Goal: Task Accomplishment & Management: Manage account settings

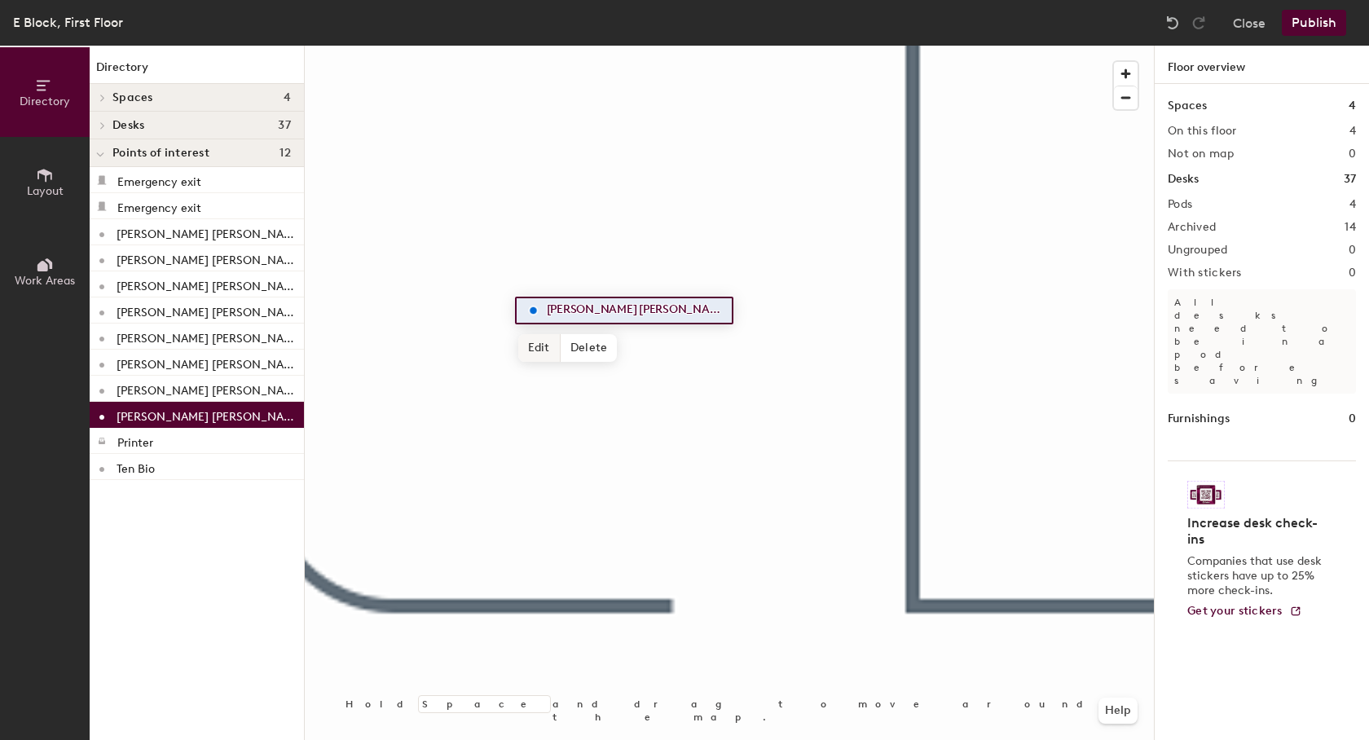
click at [545, 344] on span "Edit" at bounding box center [539, 348] width 42 height 28
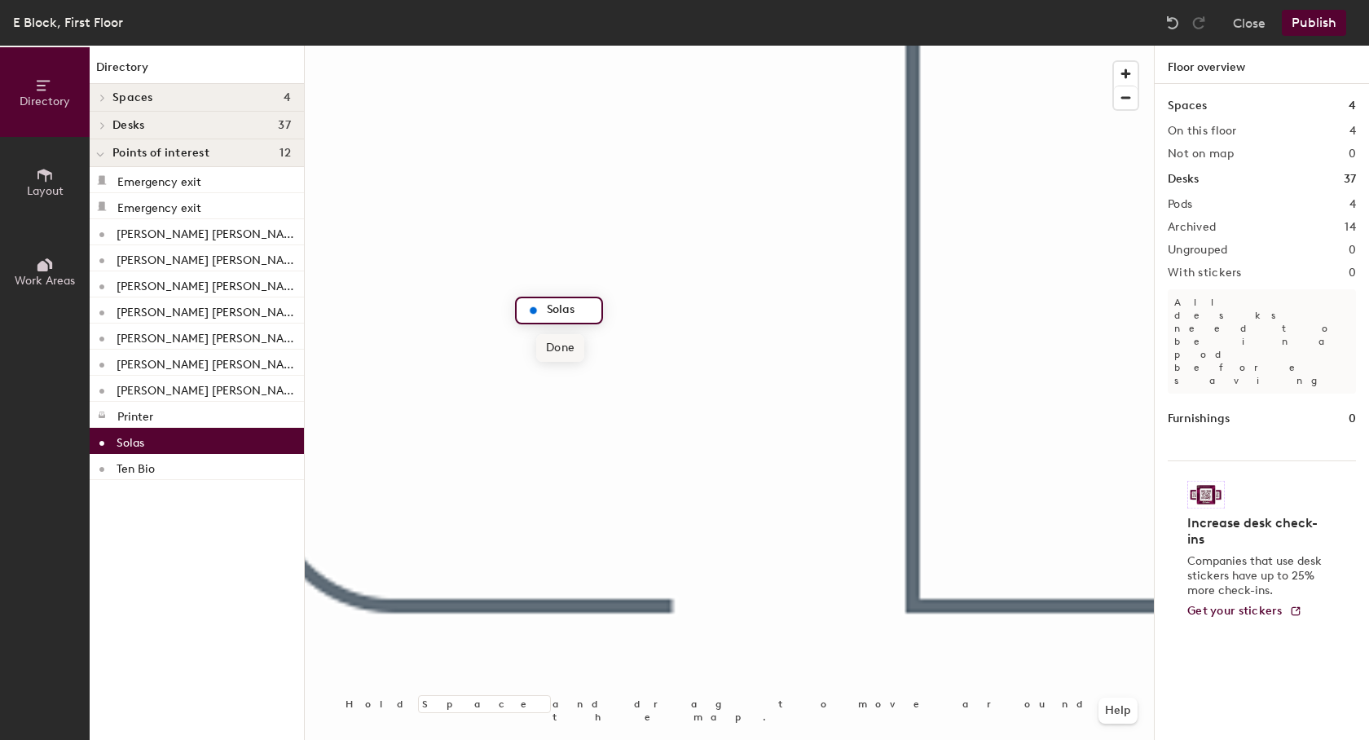
type input "Solas"
click at [545, 344] on span "Done" at bounding box center [560, 348] width 48 height 28
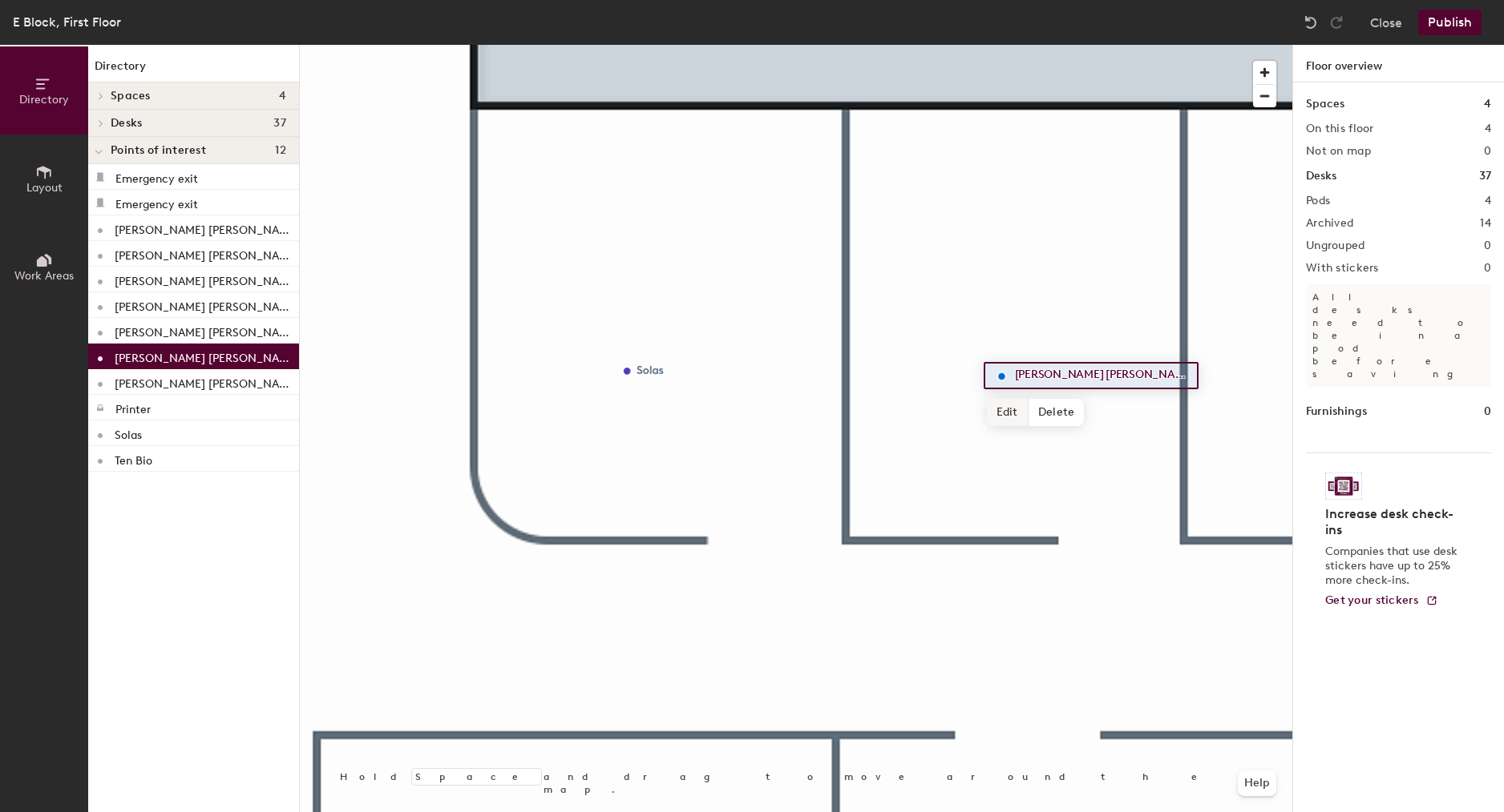
click at [1010, 404] on span "Edit" at bounding box center [1007, 413] width 41 height 28
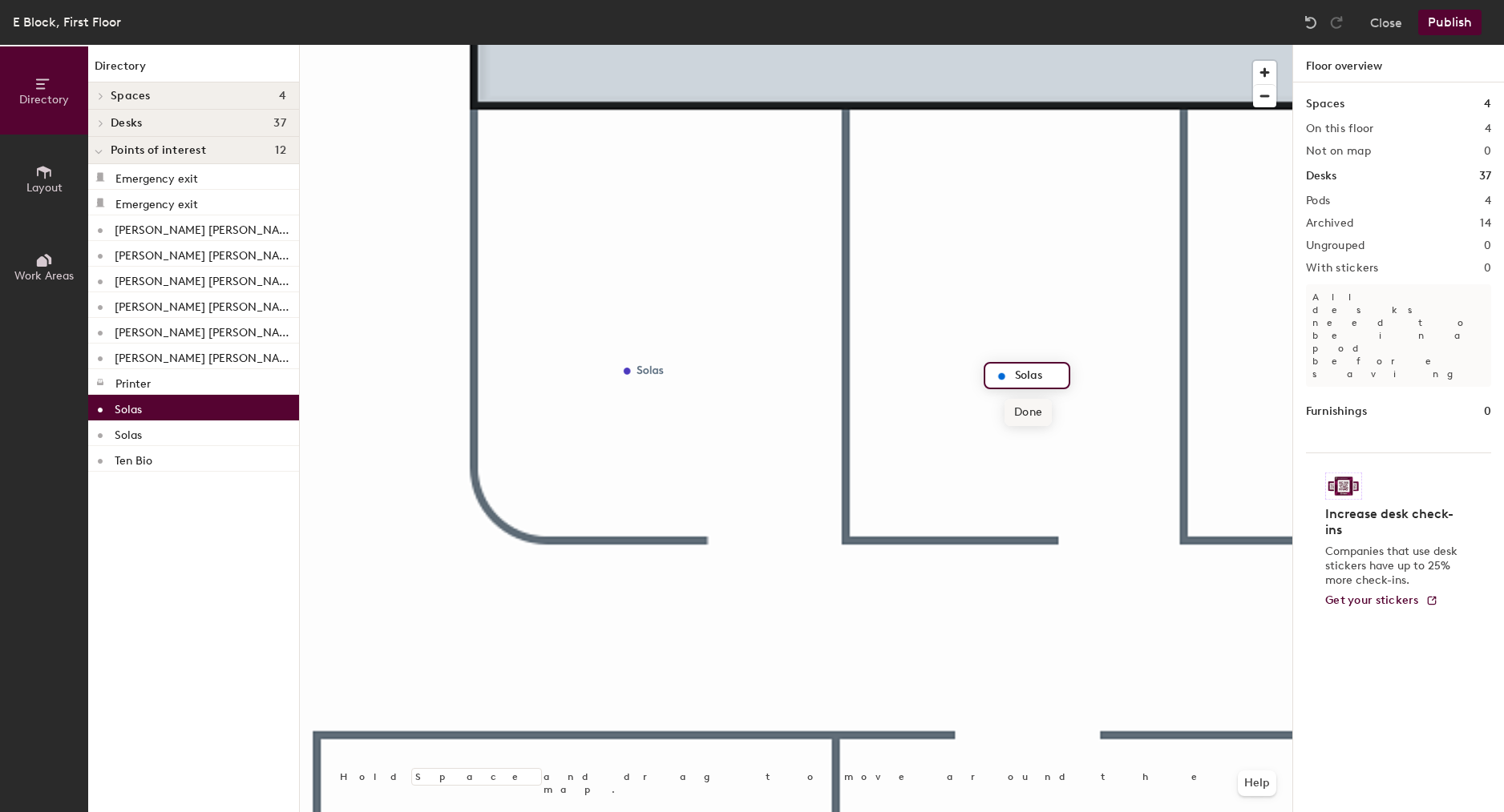
type input "Solas"
click at [1028, 414] on span "Done" at bounding box center [1028, 413] width 47 height 28
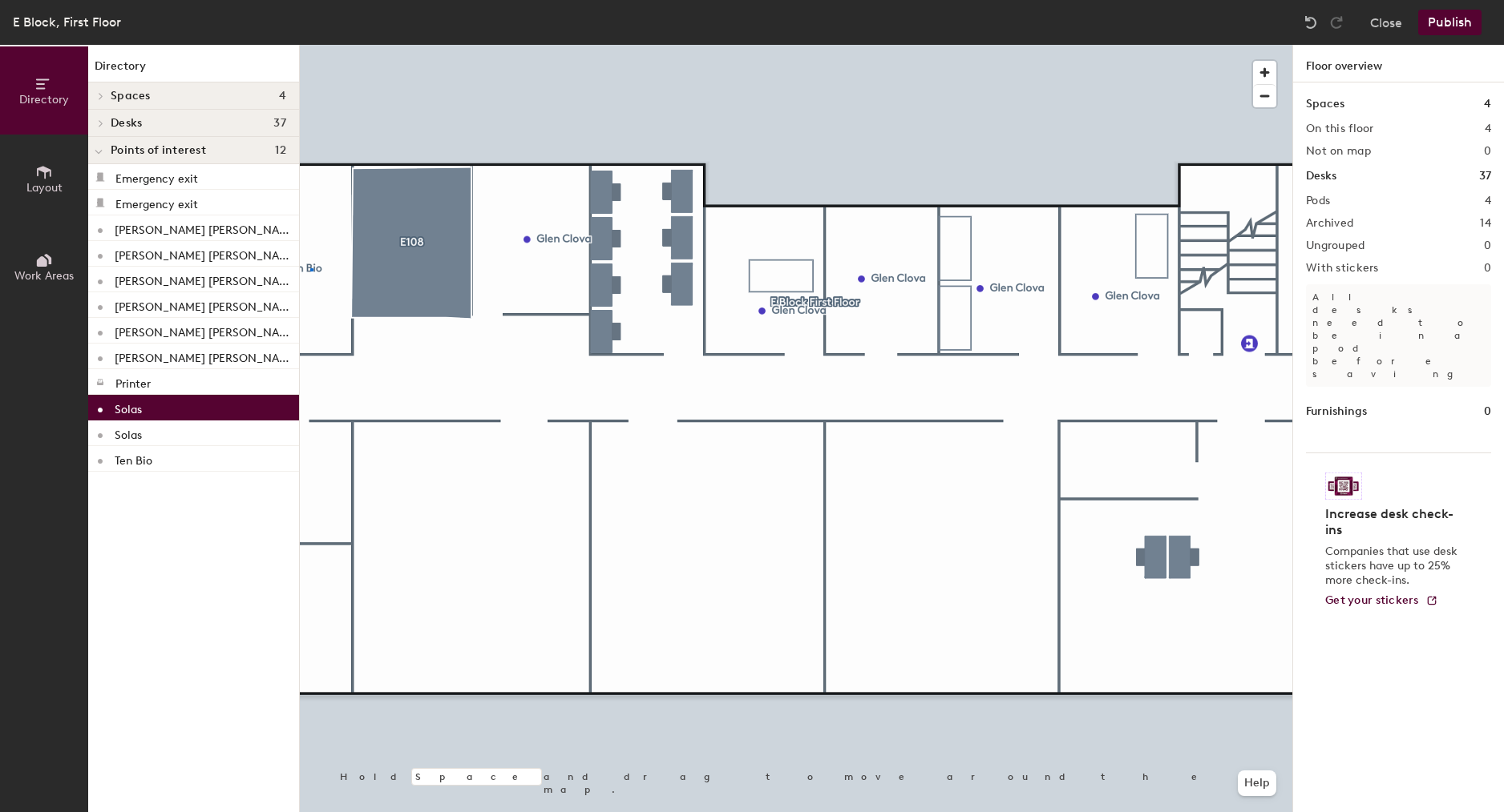
click at [312, 45] on div at bounding box center [796, 45] width 993 height 0
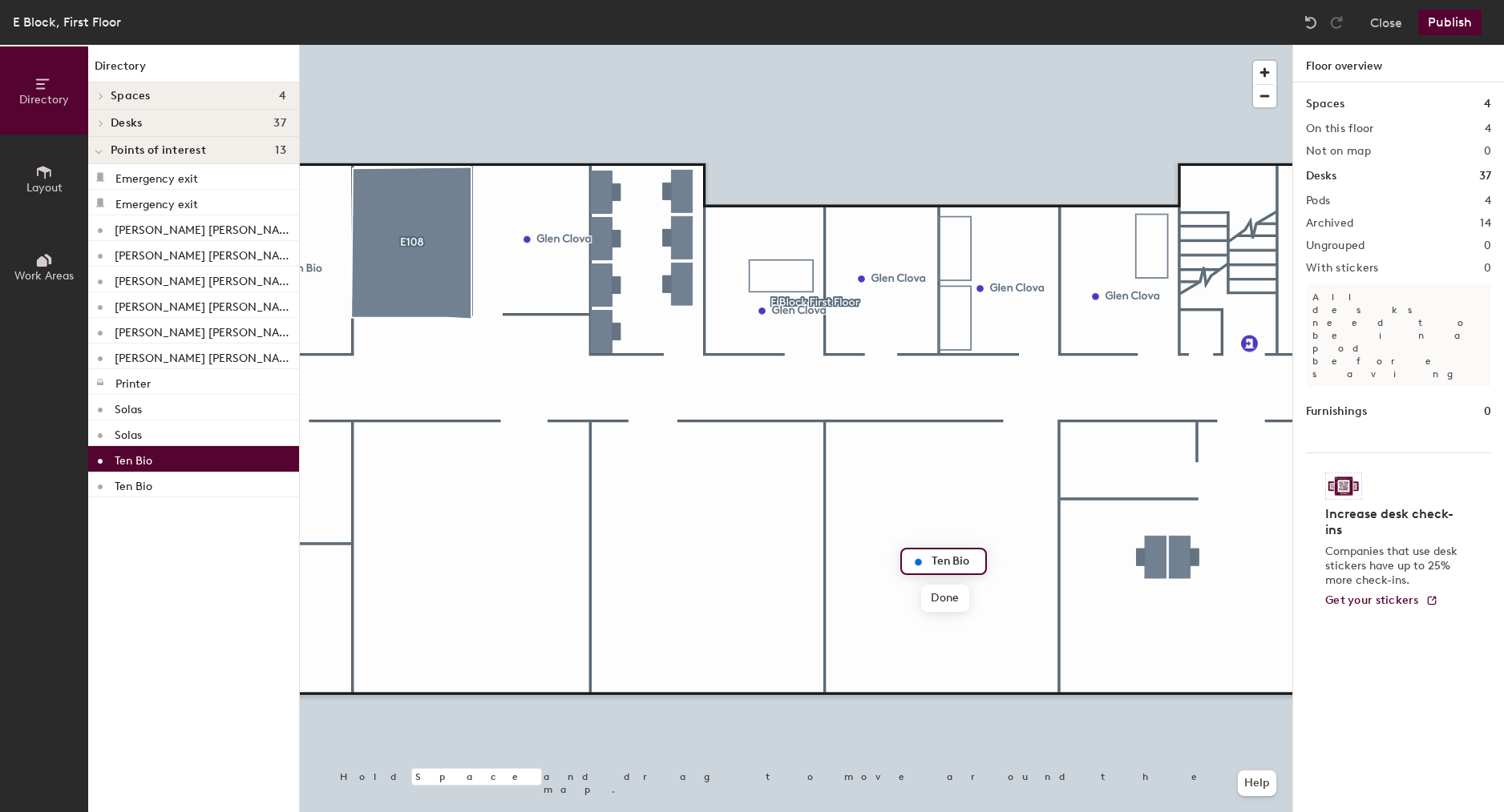
click at [976, 556] on input "Ten Bio" at bounding box center [953, 561] width 51 height 23
type input "Ten Bio - Lab Space"
click at [976, 603] on span "Done" at bounding box center [988, 599] width 47 height 28
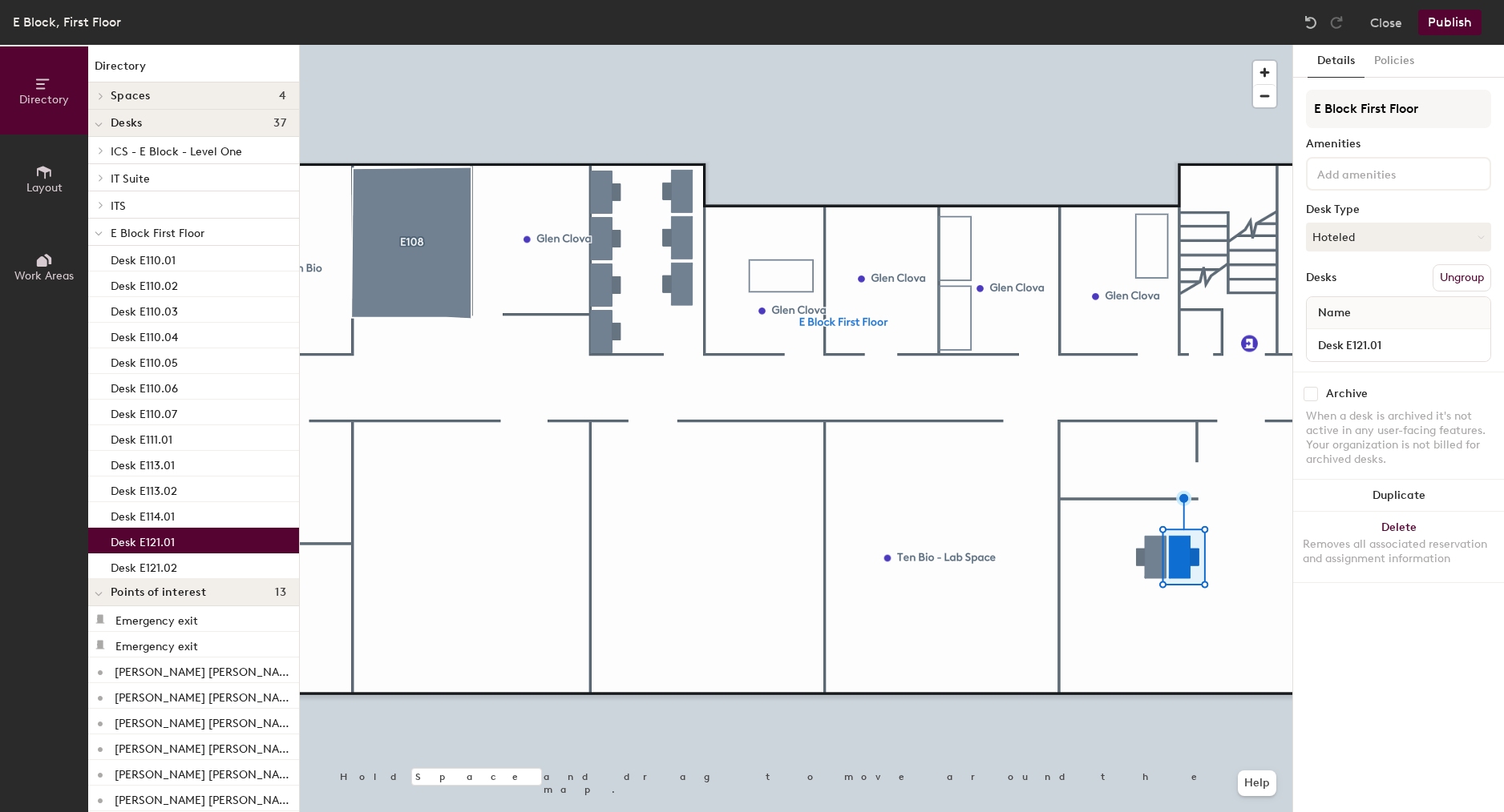
click at [1313, 391] on input "checkbox" at bounding box center [1310, 394] width 15 height 15
checkbox input "true"
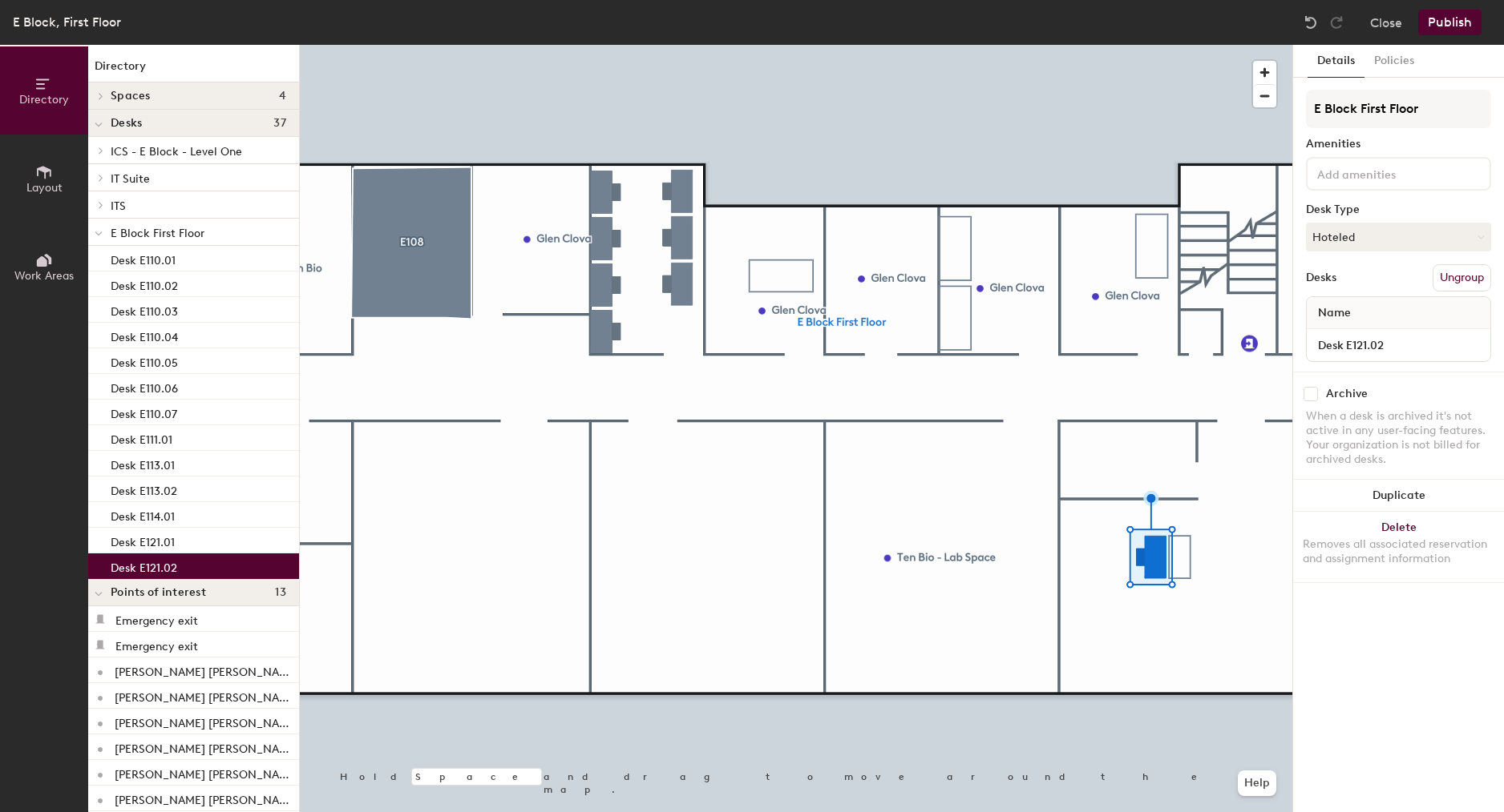
click at [1309, 391] on input "checkbox" at bounding box center [1310, 394] width 15 height 15
checkbox input "true"
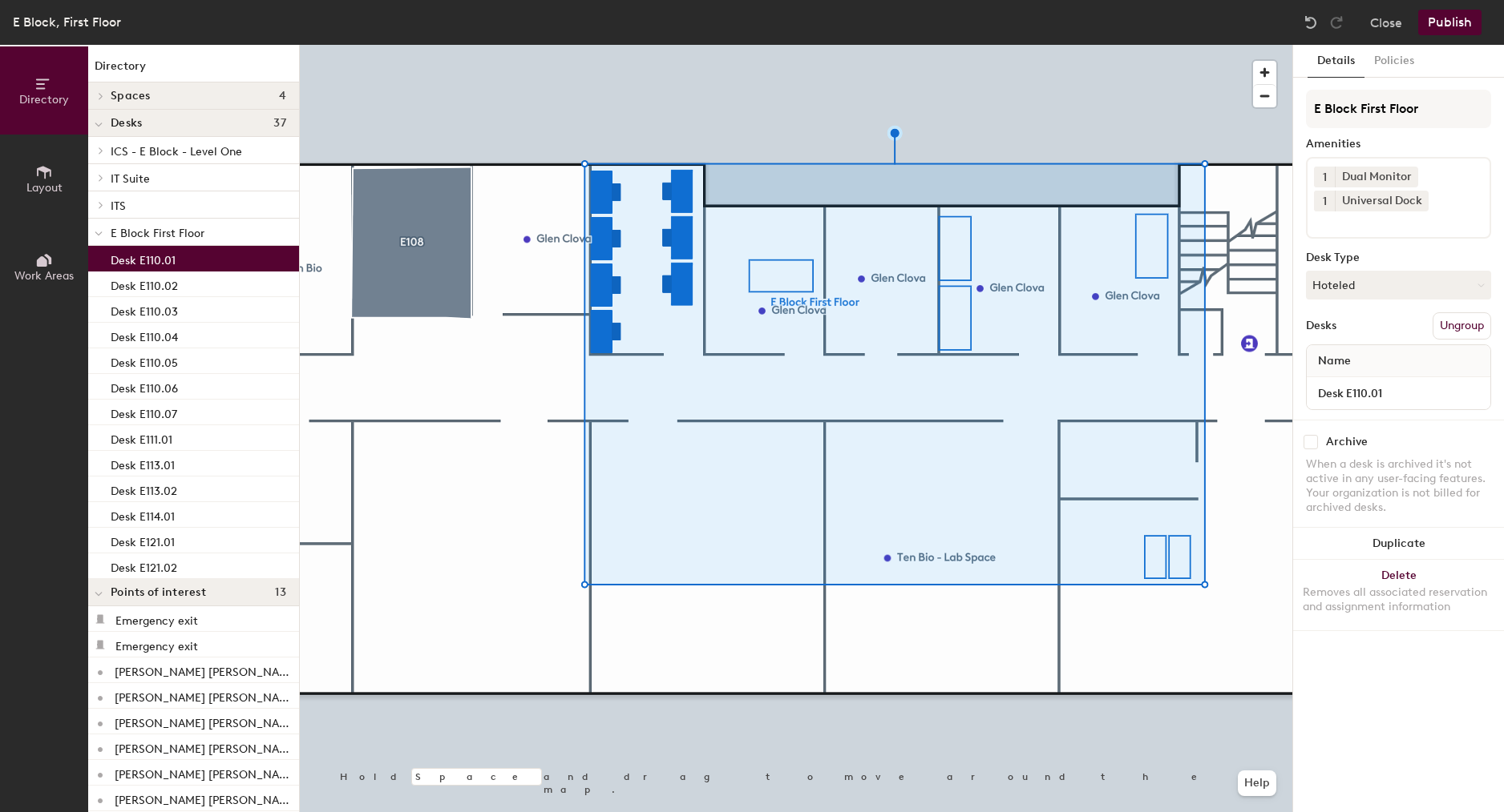
click at [163, 259] on p "Desk E110.01" at bounding box center [143, 258] width 65 height 19
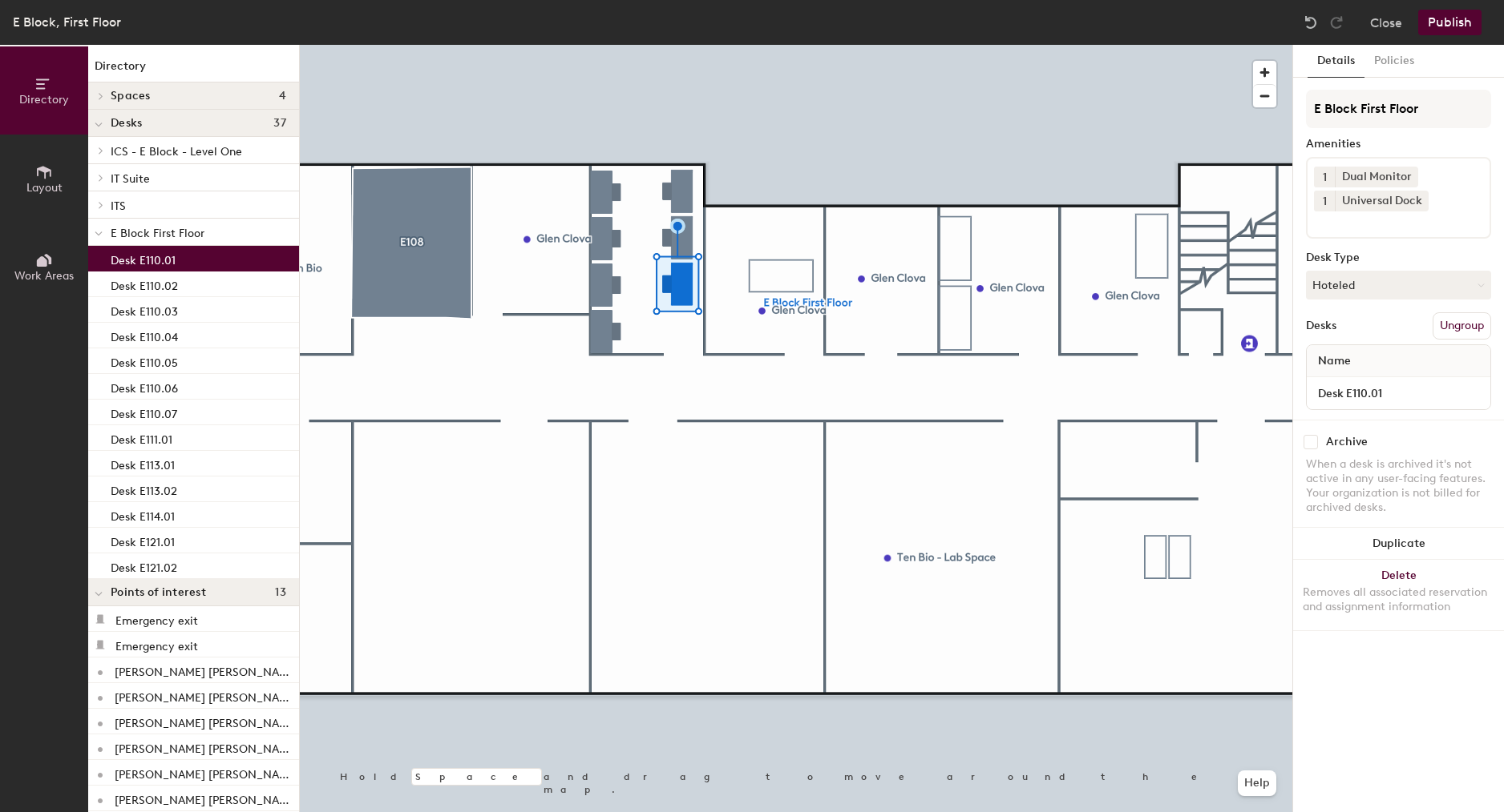
click at [1344, 439] on div "Archive" at bounding box center [1347, 441] width 41 height 13
click at [1317, 443] on input "checkbox" at bounding box center [1310, 441] width 15 height 15
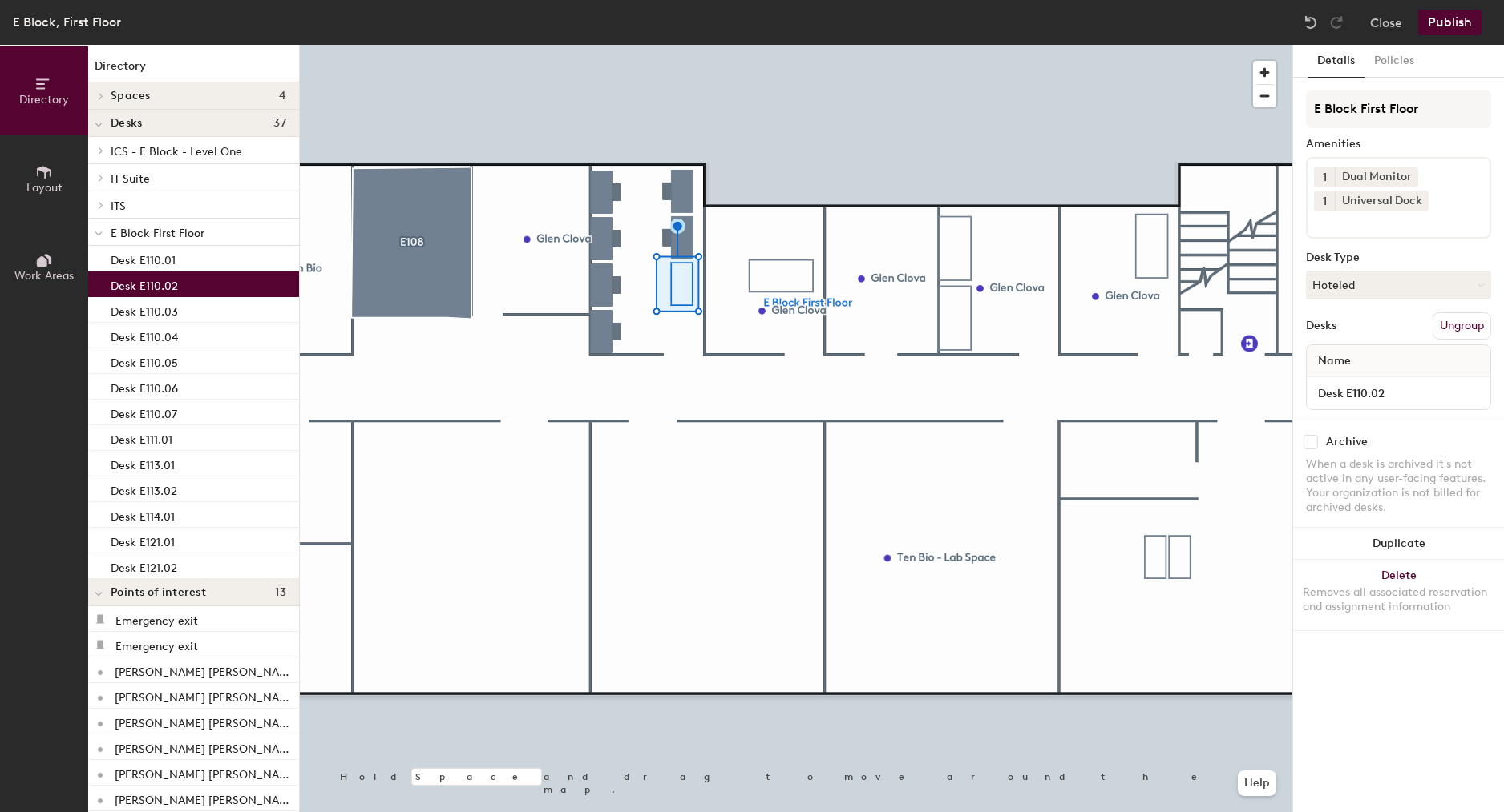
click at [150, 289] on p "Desk E110.02" at bounding box center [144, 283] width 67 height 19
click at [1311, 438] on input "checkbox" at bounding box center [1310, 441] width 15 height 15
click at [154, 310] on p "Desk E110.03" at bounding box center [144, 310] width 67 height 19
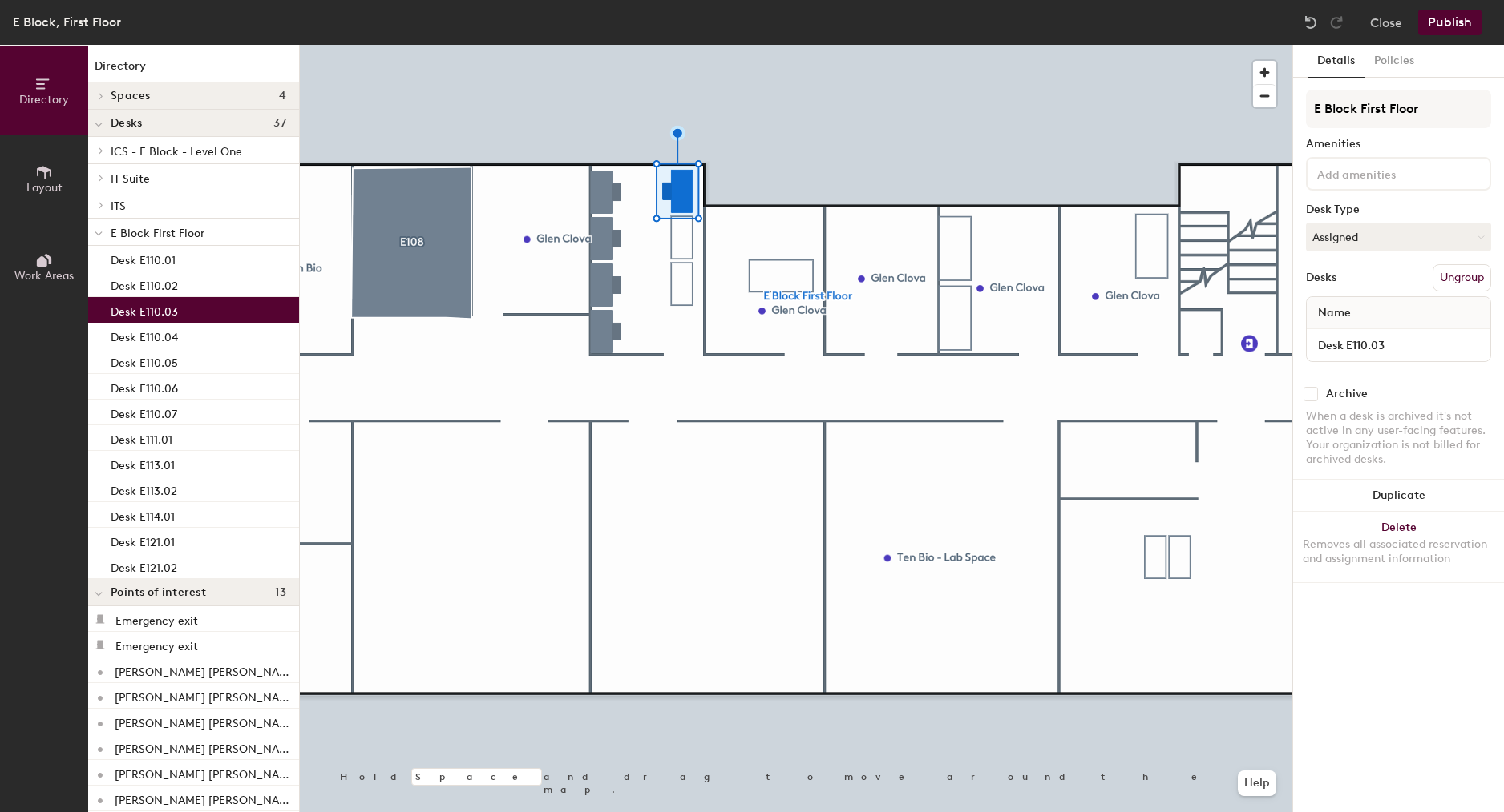
click at [1310, 393] on input "checkbox" at bounding box center [1310, 394] width 15 height 15
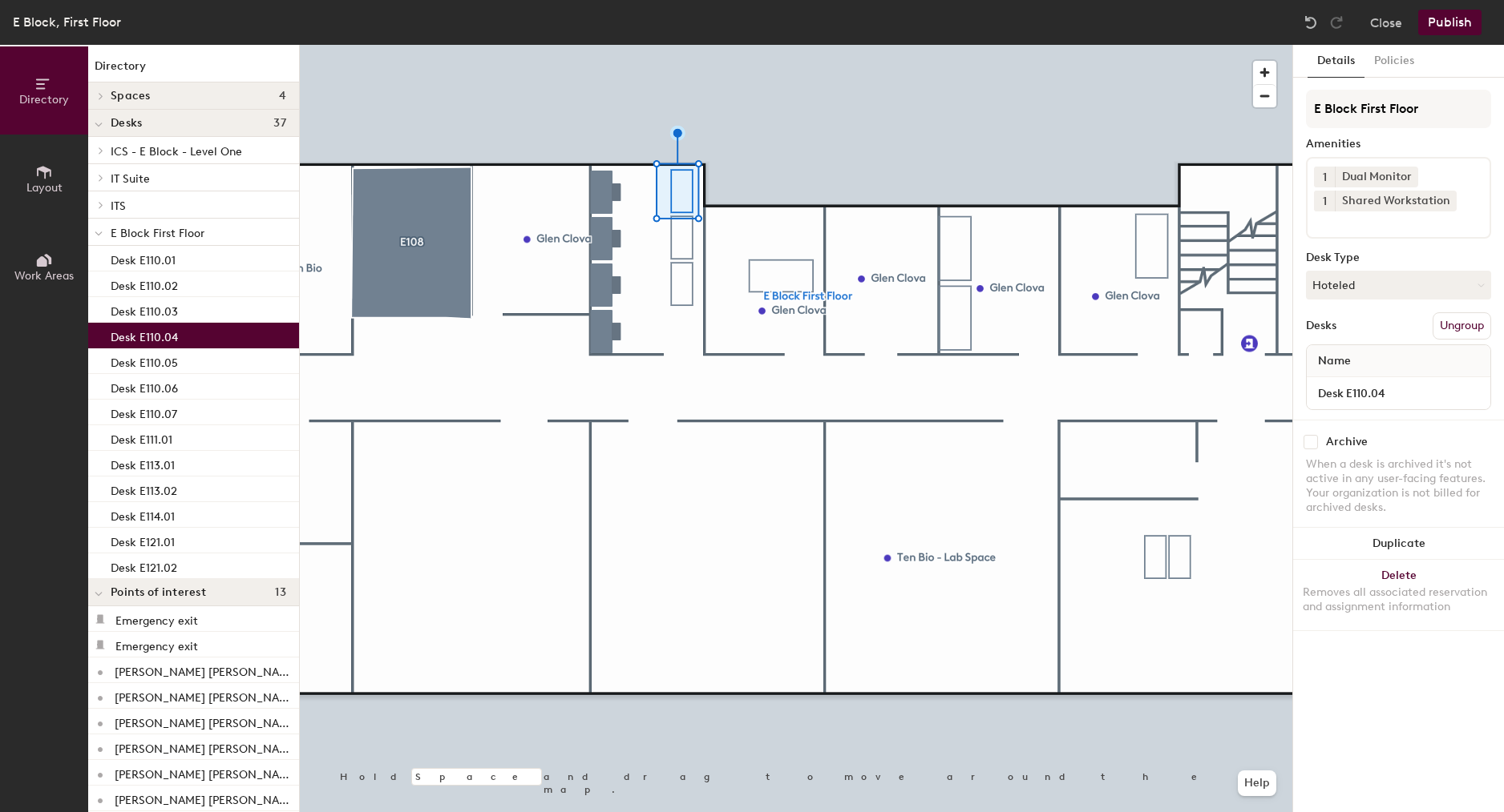
click at [158, 339] on p "Desk E110.04" at bounding box center [144, 335] width 67 height 19
click at [1314, 436] on input "checkbox" at bounding box center [1310, 441] width 15 height 15
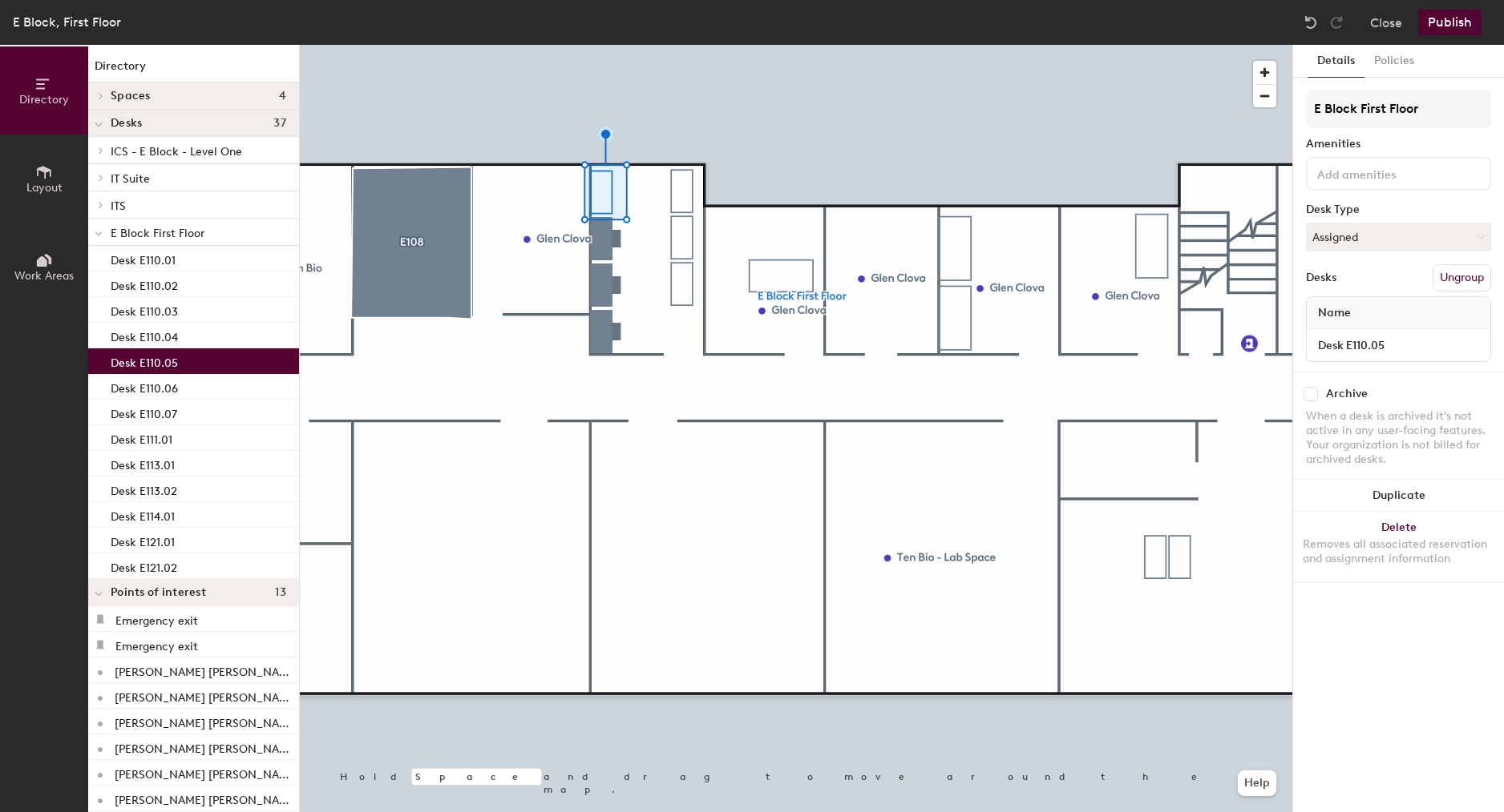
click at [143, 358] on p "Desk E110.05" at bounding box center [144, 361] width 67 height 19
click at [1309, 390] on input "checkbox" at bounding box center [1310, 394] width 15 height 15
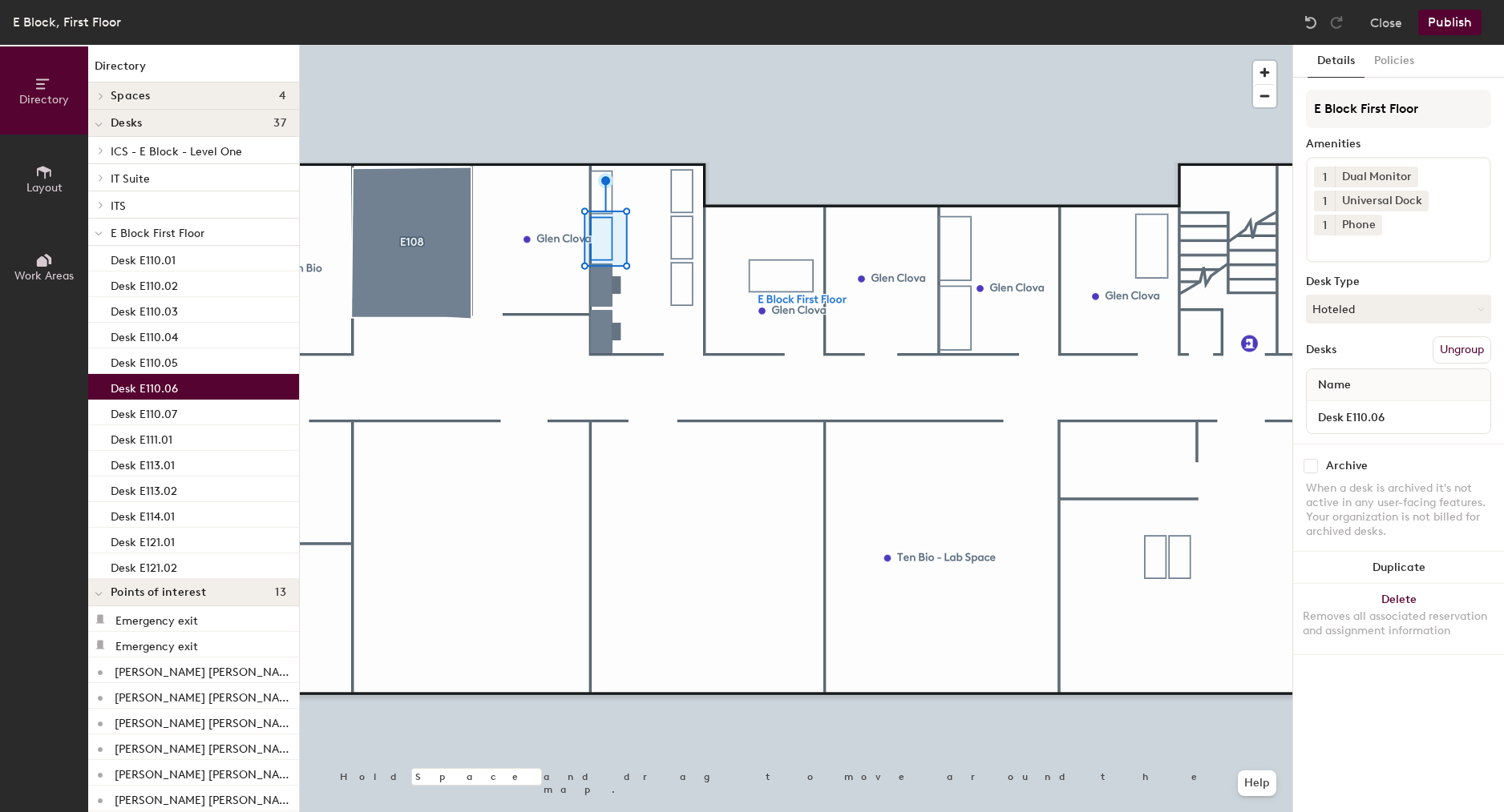
click at [163, 386] on p "Desk E110.06" at bounding box center [144, 386] width 67 height 19
click at [1316, 463] on input "checkbox" at bounding box center [1310, 466] width 15 height 15
checkbox input "true"
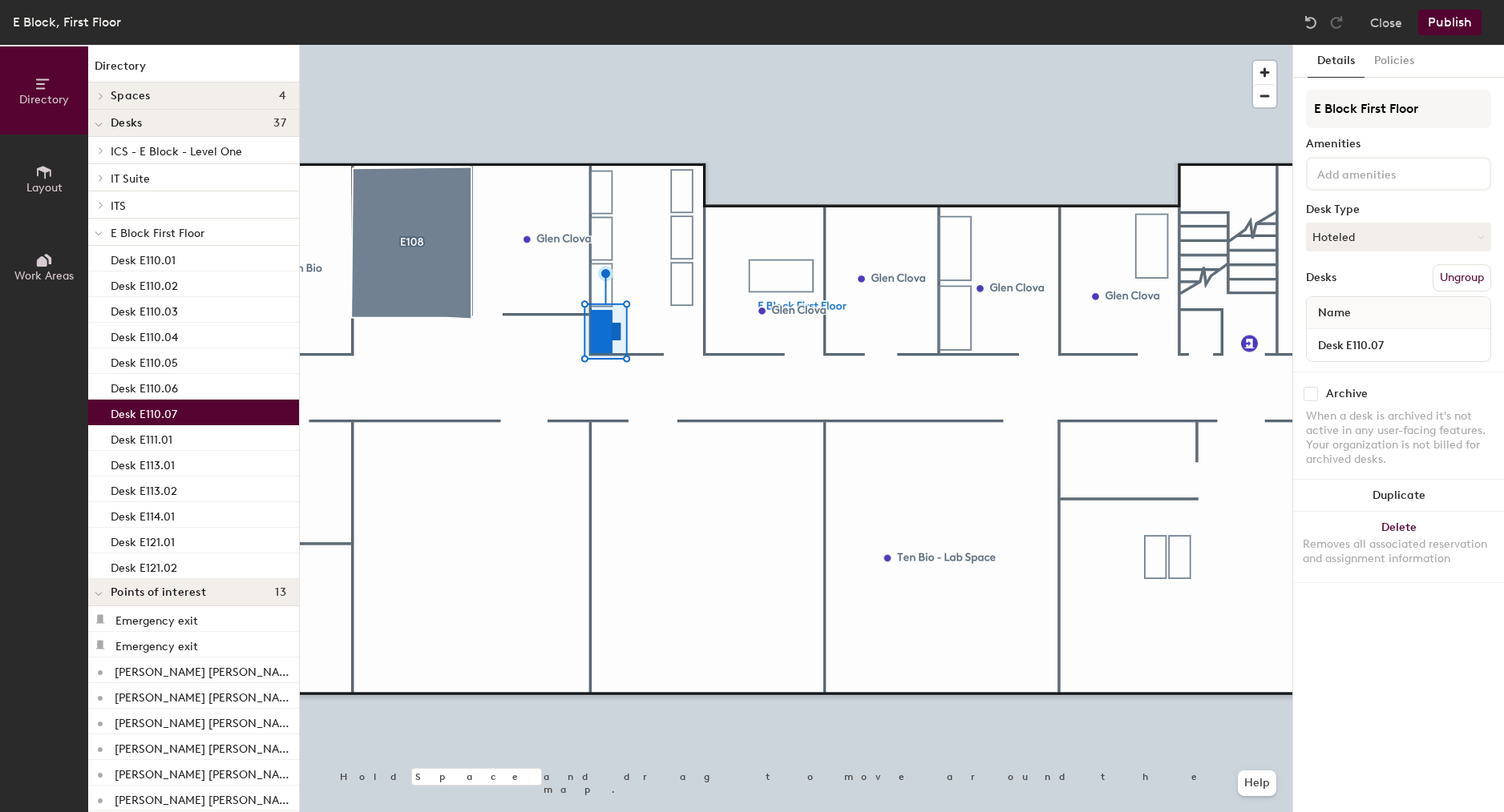
click at [1314, 388] on input "checkbox" at bounding box center [1310, 394] width 15 height 15
checkbox input "true"
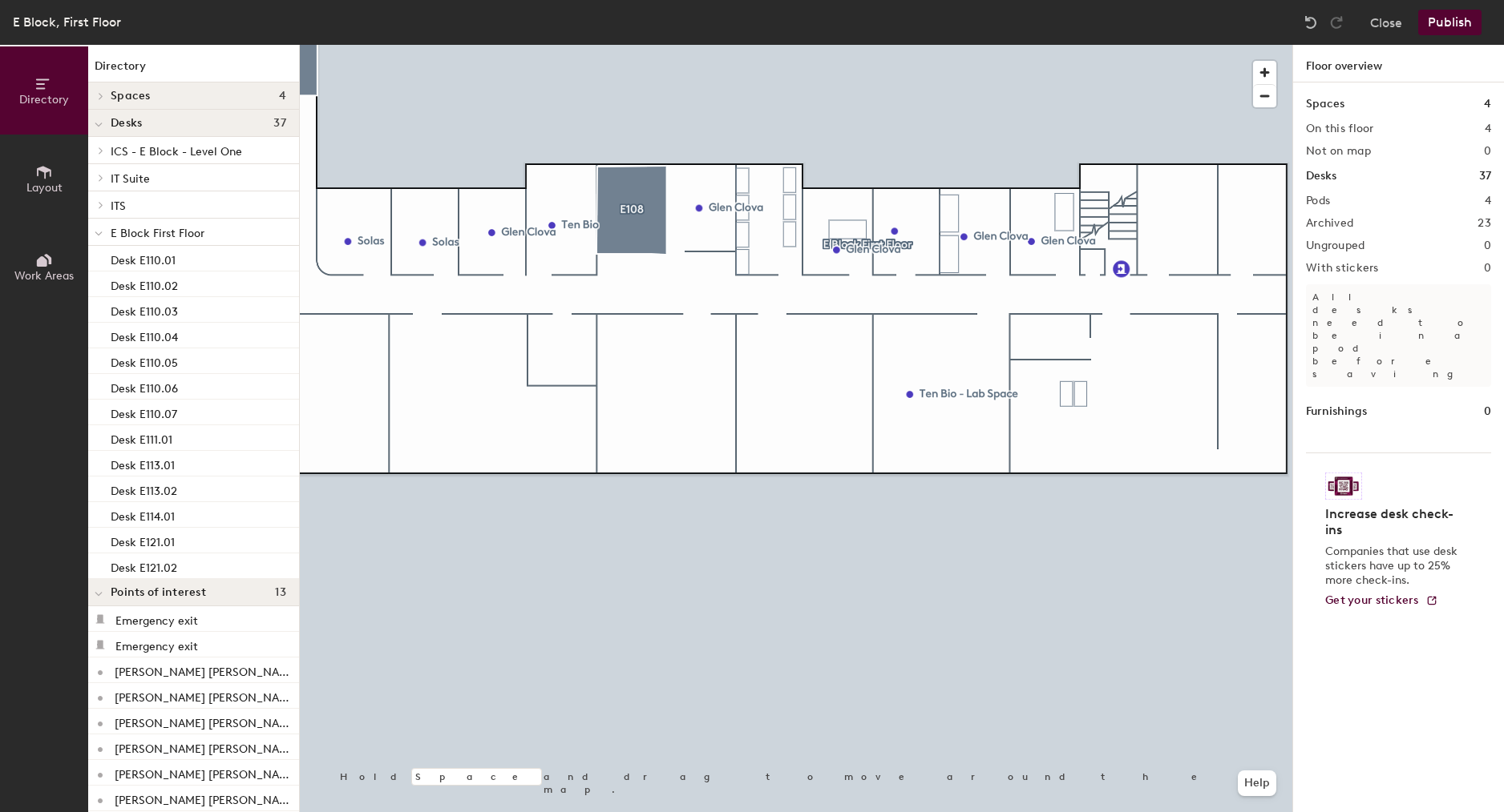
click at [1346, 28] on button "Publish" at bounding box center [1449, 23] width 63 height 26
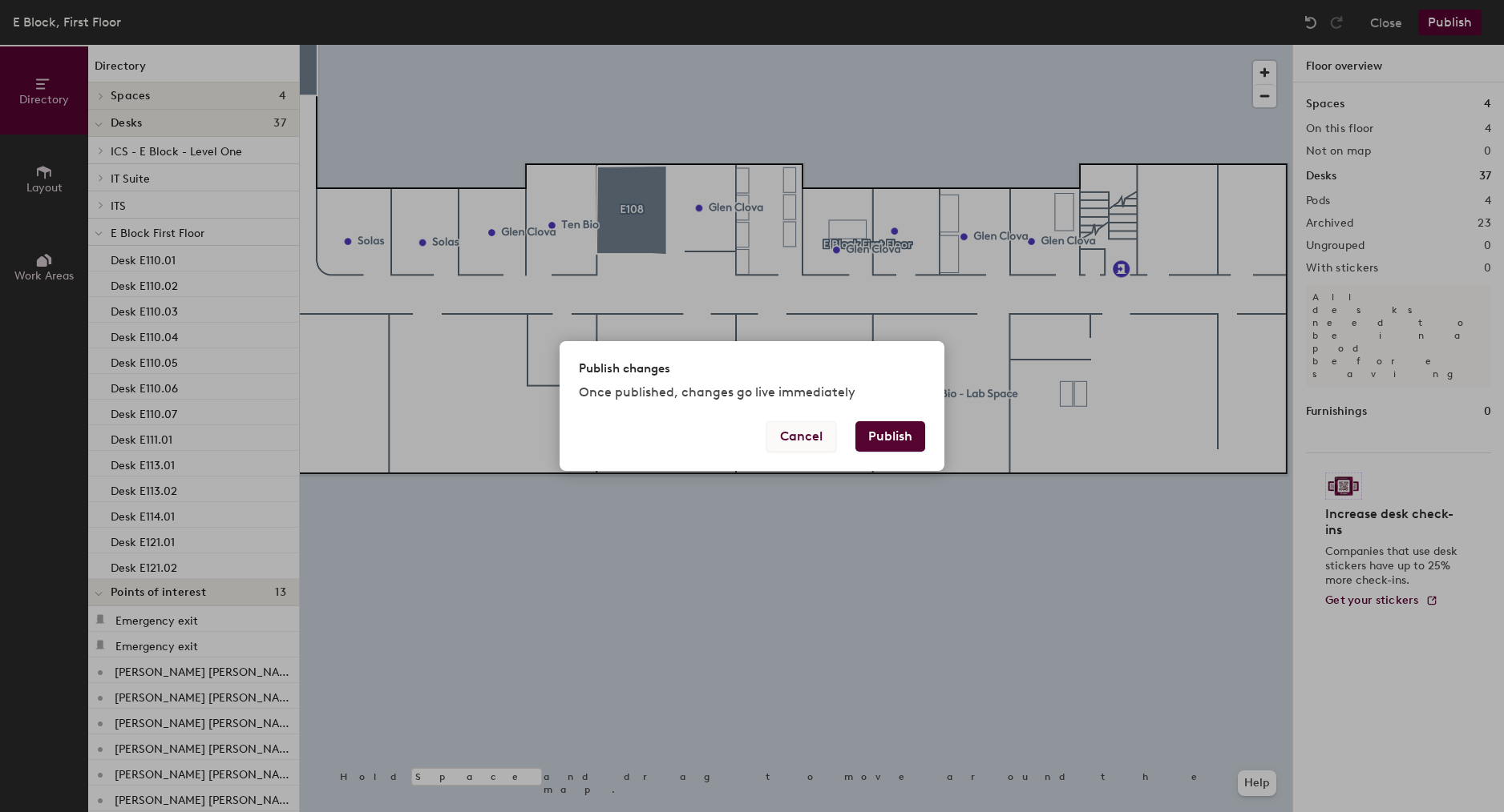
click at [812, 441] on button "Cancel" at bounding box center [801, 436] width 70 height 30
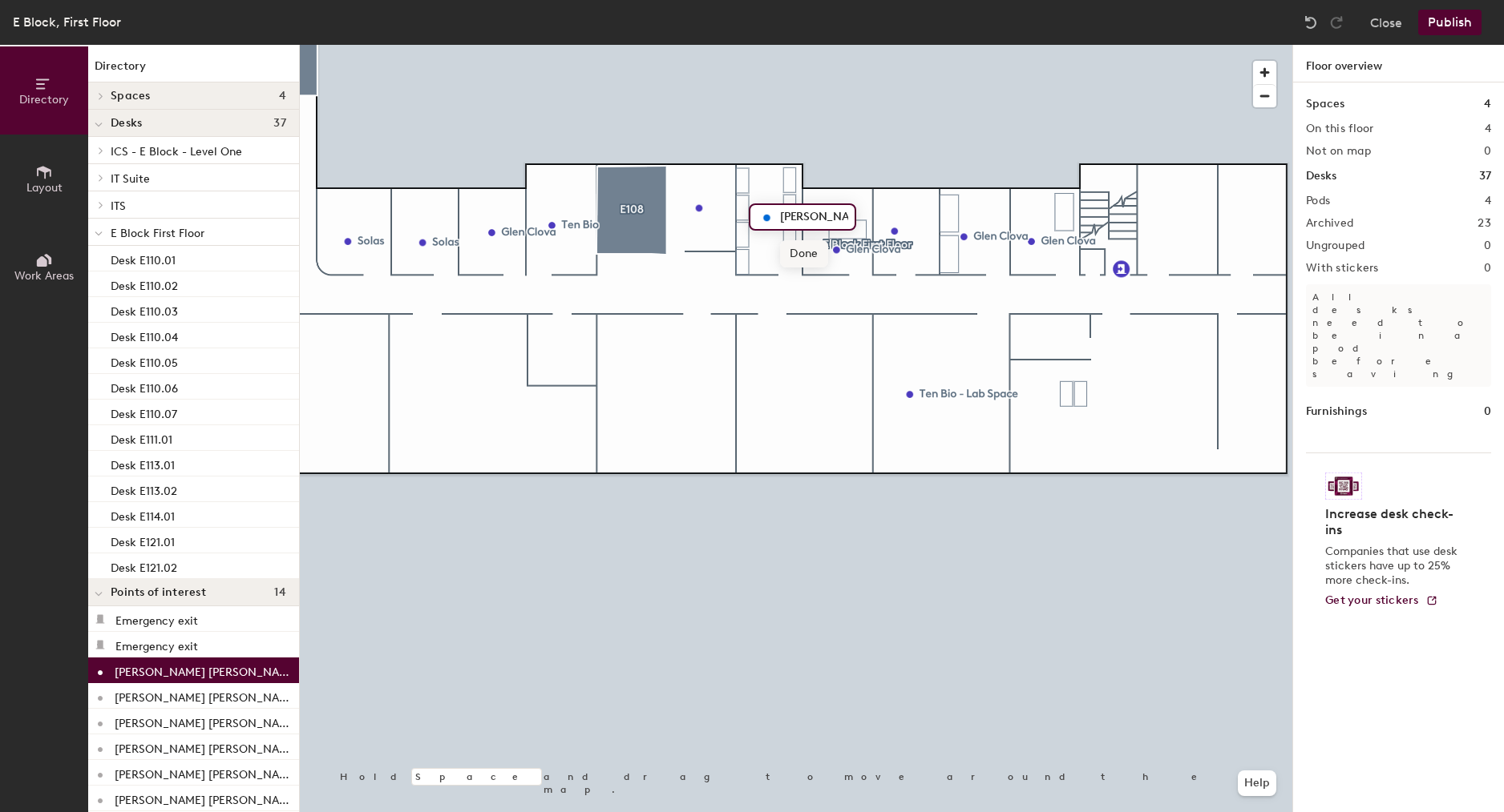
click at [803, 246] on span "Done" at bounding box center [804, 254] width 47 height 28
click at [18, 266] on button "Work Areas" at bounding box center [44, 267] width 89 height 88
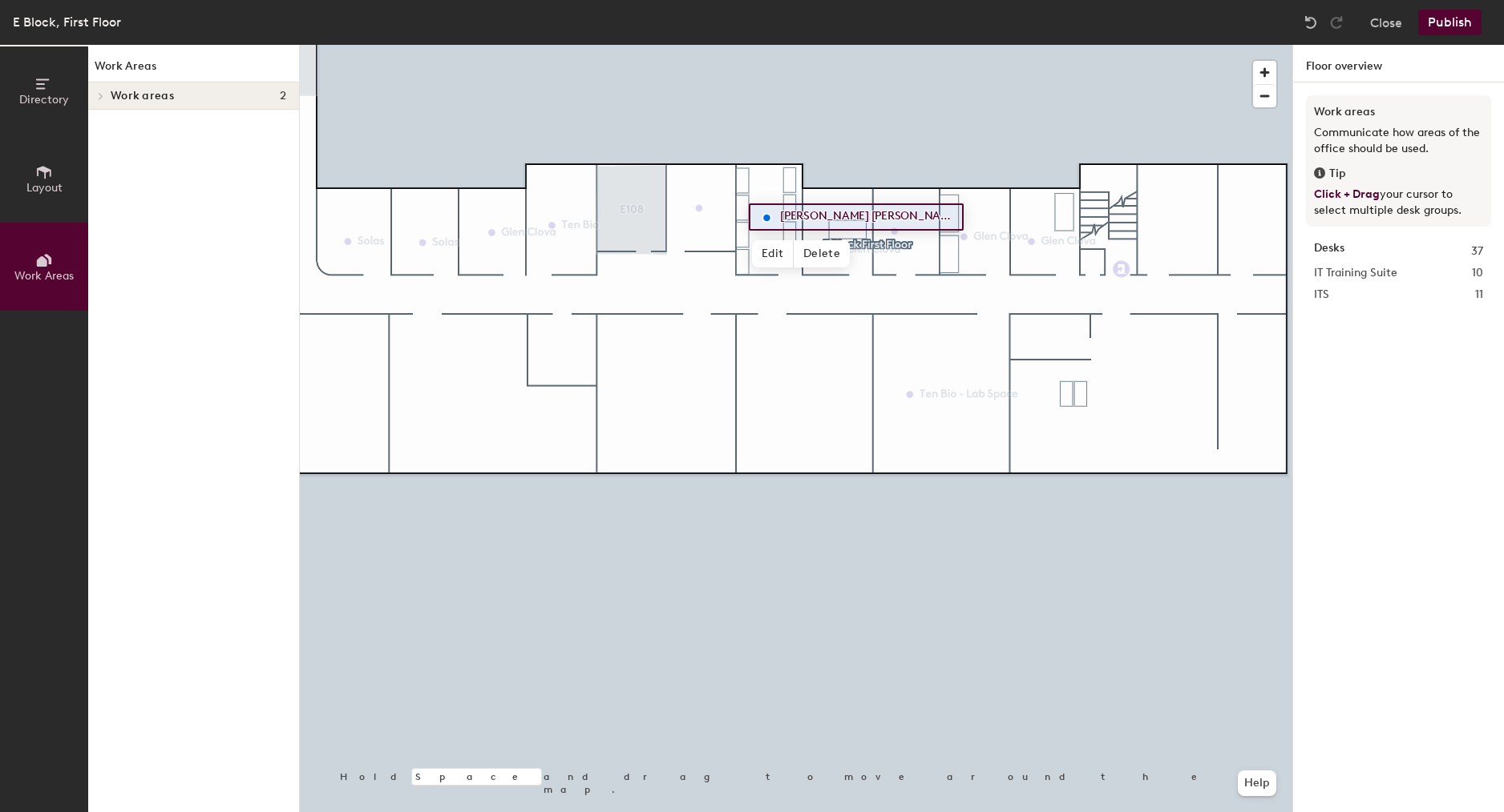
click at [1346, 21] on button "Publish" at bounding box center [1449, 23] width 63 height 26
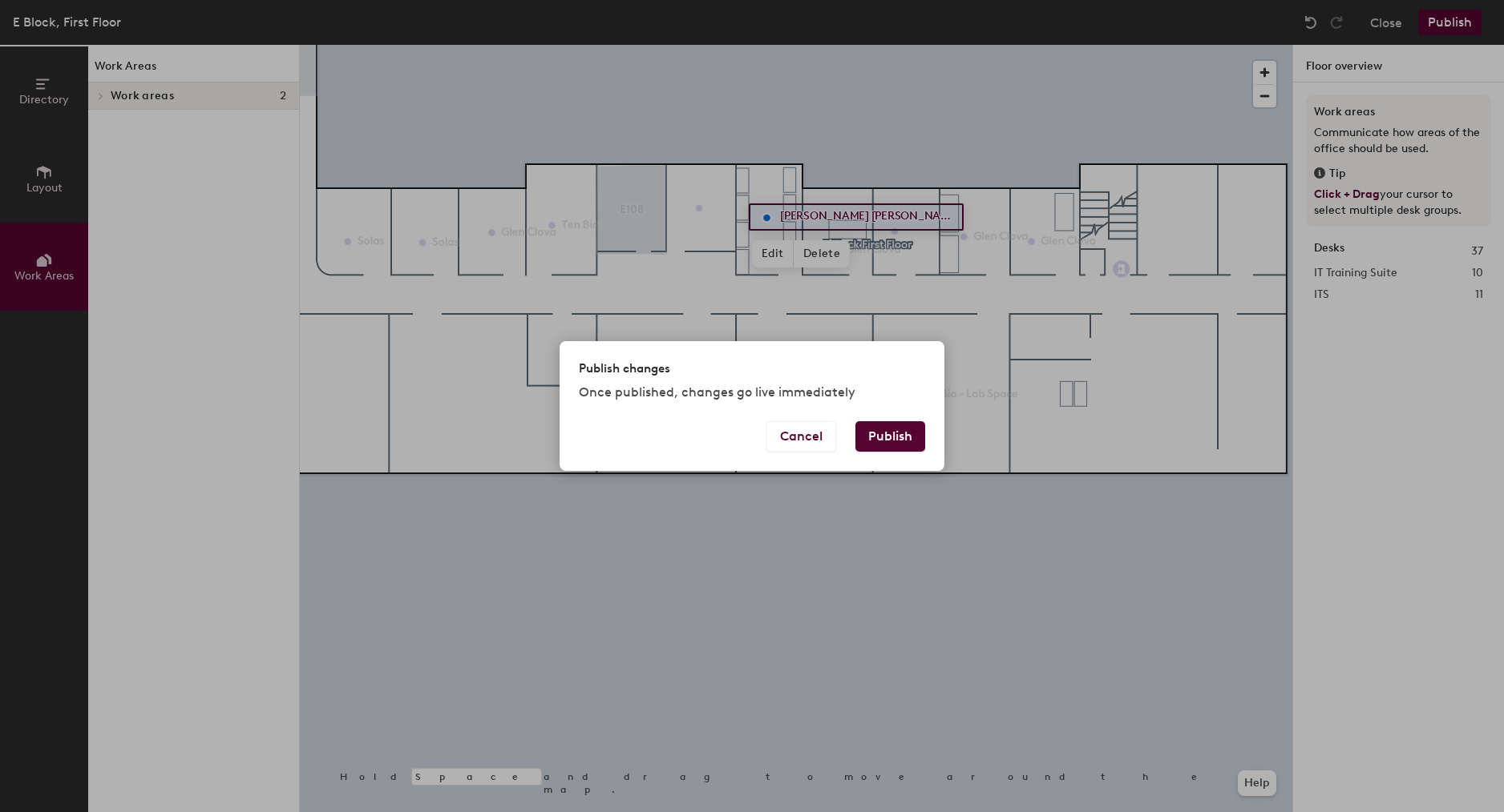
click at [898, 441] on button "Publish" at bounding box center [889, 436] width 70 height 30
